Goal: Information Seeking & Learning: Learn about a topic

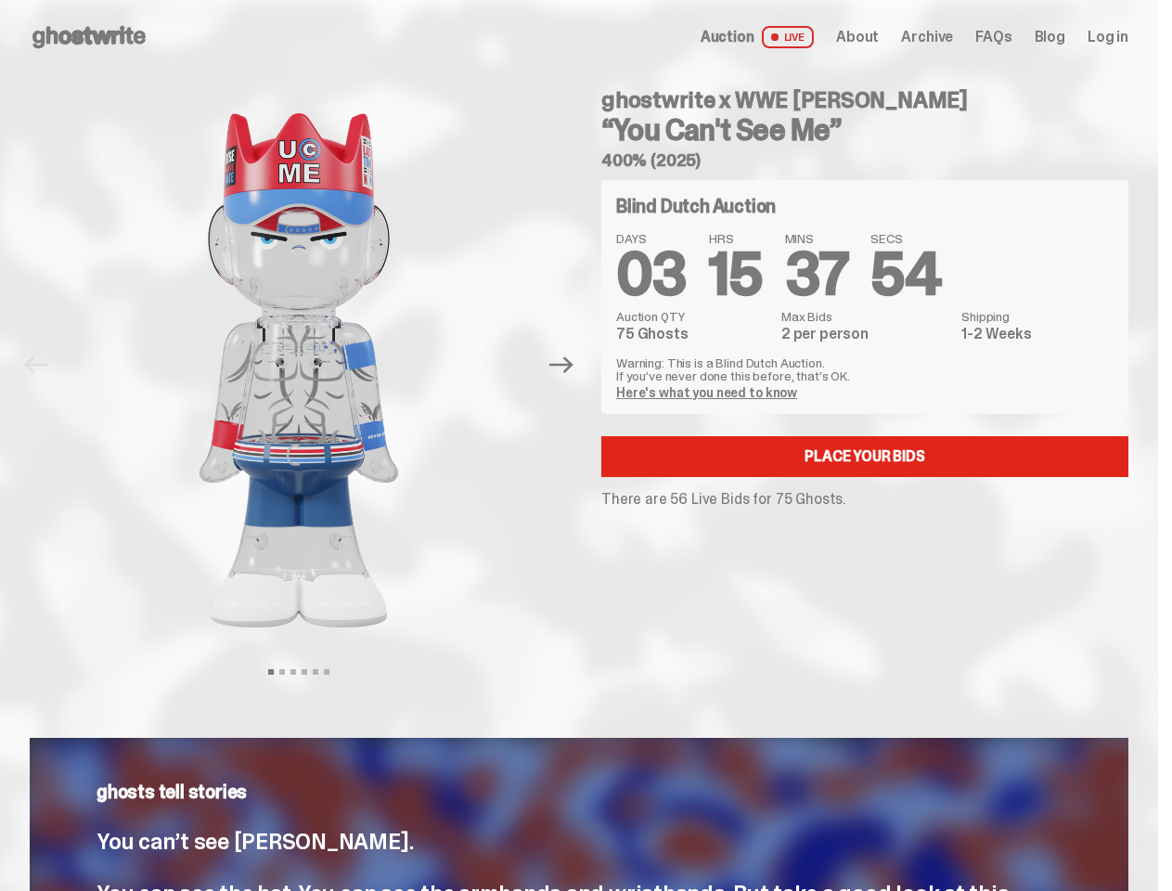
click at [586, 445] on div "ghostwrite x WWE [PERSON_NAME] “You Can't See Me” 400% (2025) Blind Dutch Aucti…" at bounding box center [853, 365] width 549 height 582
click at [310, 365] on img at bounding box center [298, 370] width 473 height 592
click at [569, 365] on icon "Next" at bounding box center [561, 365] width 24 height 17
click at [586, 445] on div "ghostwrite x WWE [PERSON_NAME] “You Can't See Me” 400% (2025) Blind Dutch Aucti…" at bounding box center [853, 365] width 549 height 582
click at [310, 365] on img at bounding box center [298, 370] width 473 height 592
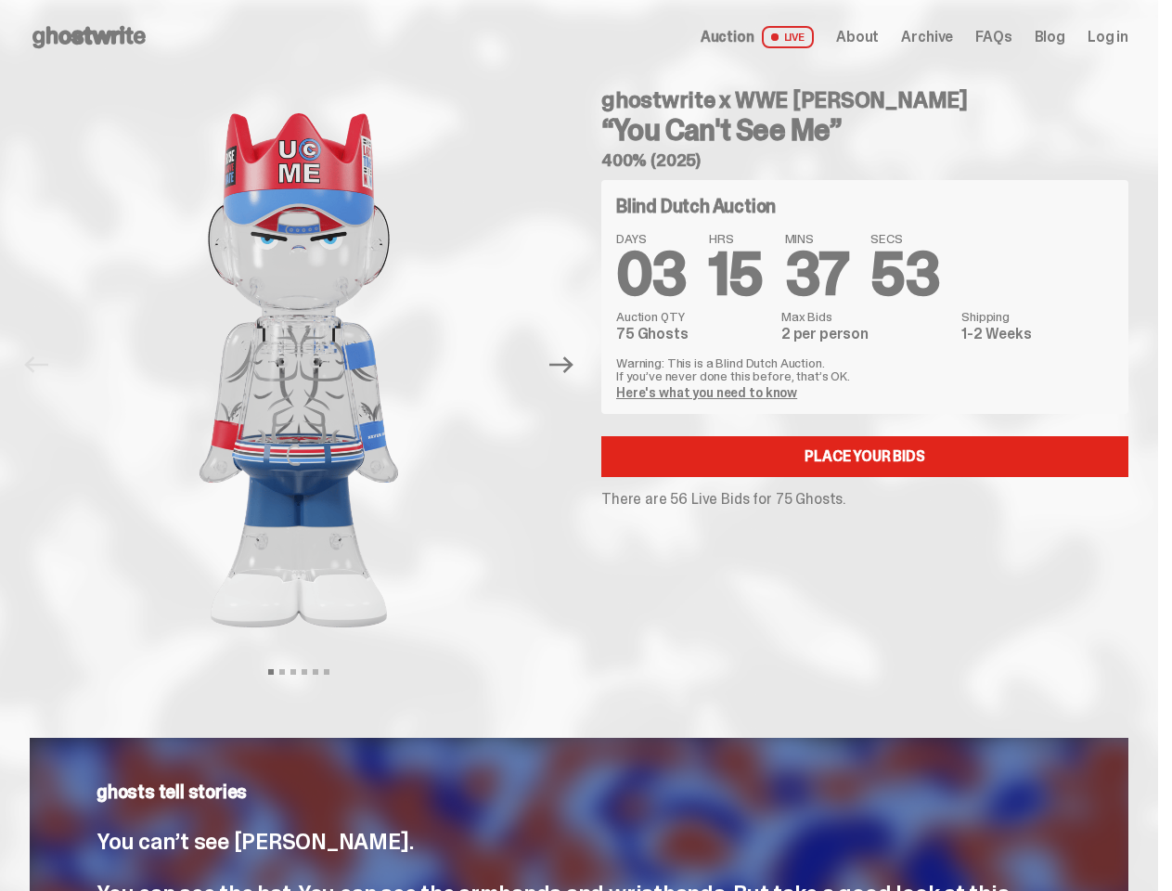
click at [569, 365] on icon "Next" at bounding box center [561, 365] width 24 height 17
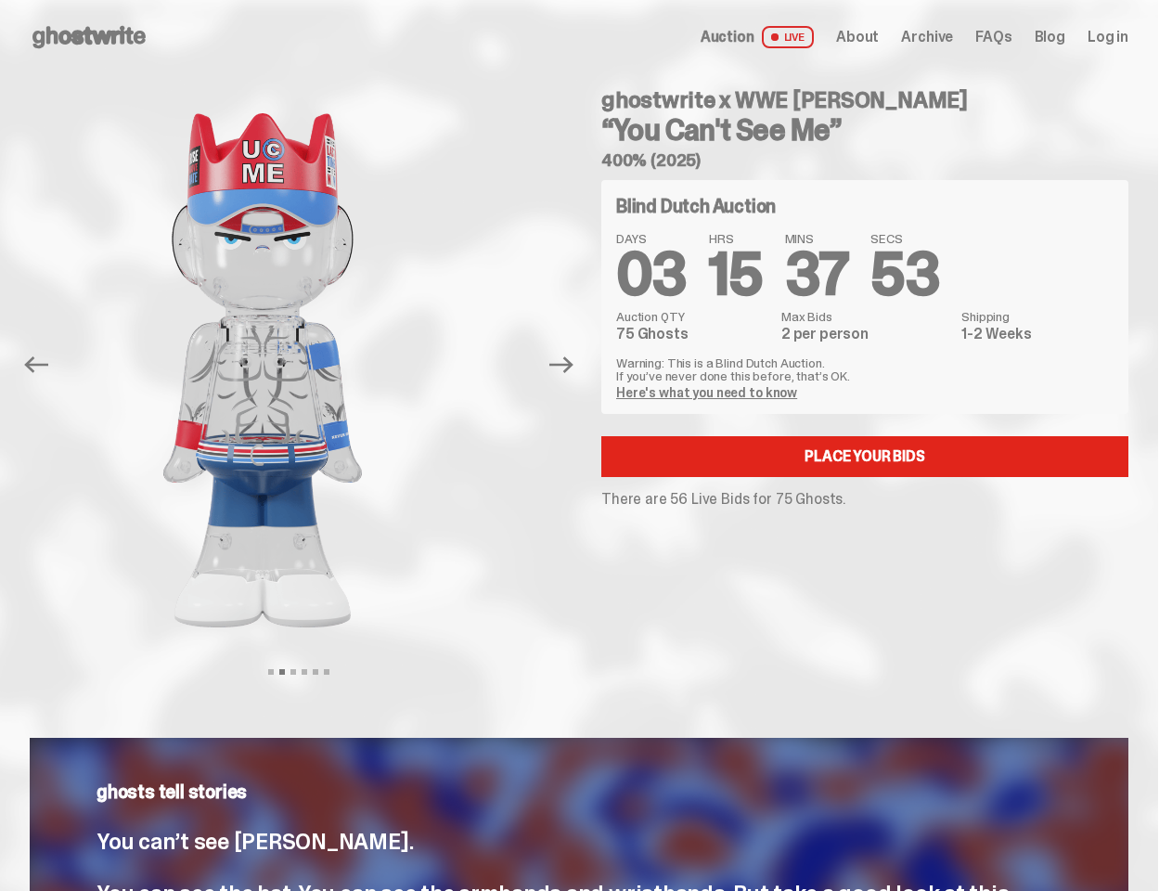
click at [0, 95] on div "ghostwrite x WWE John Cena “You Can't See Me” 400% (2025) Previous Next View sl…" at bounding box center [579, 383] width 1158 height 619
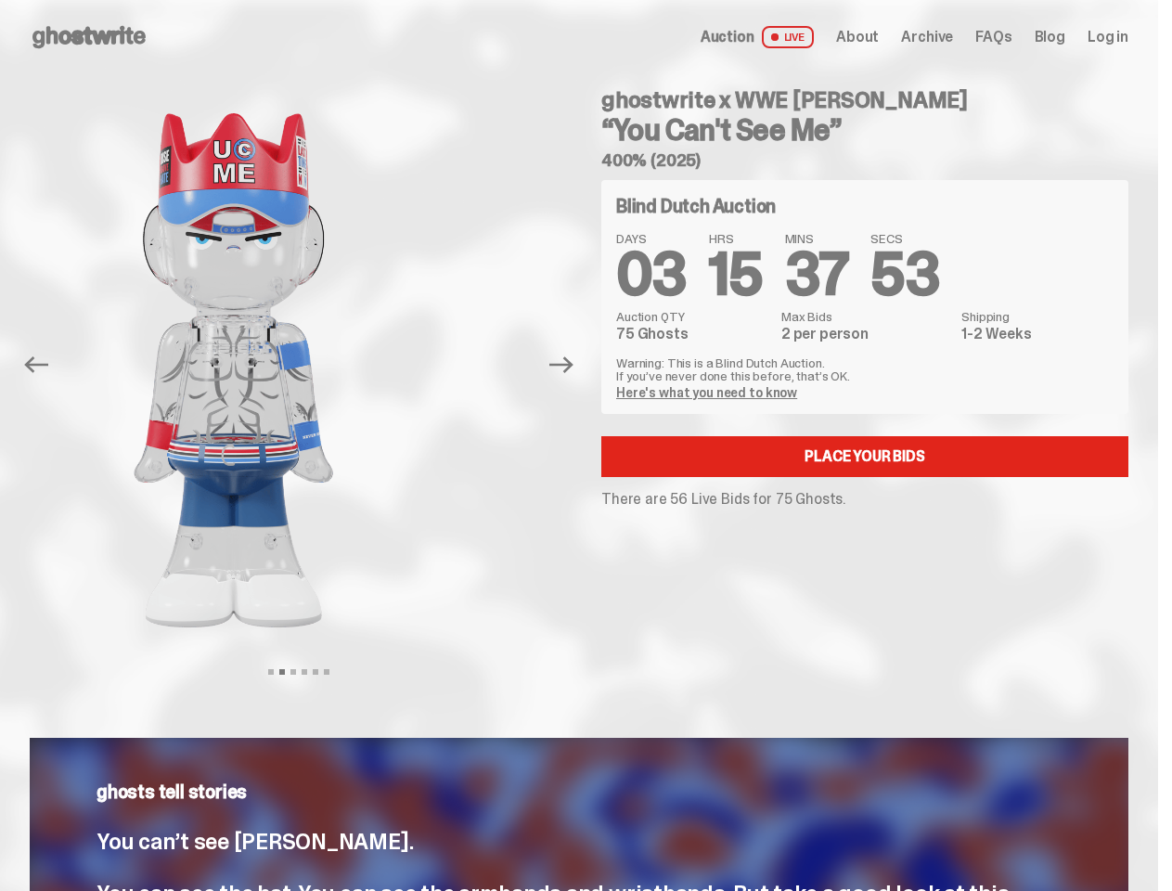
click at [709, 393] on link "Here's what you need to know" at bounding box center [706, 392] width 181 height 17
